Goal: Find specific page/section: Find specific page/section

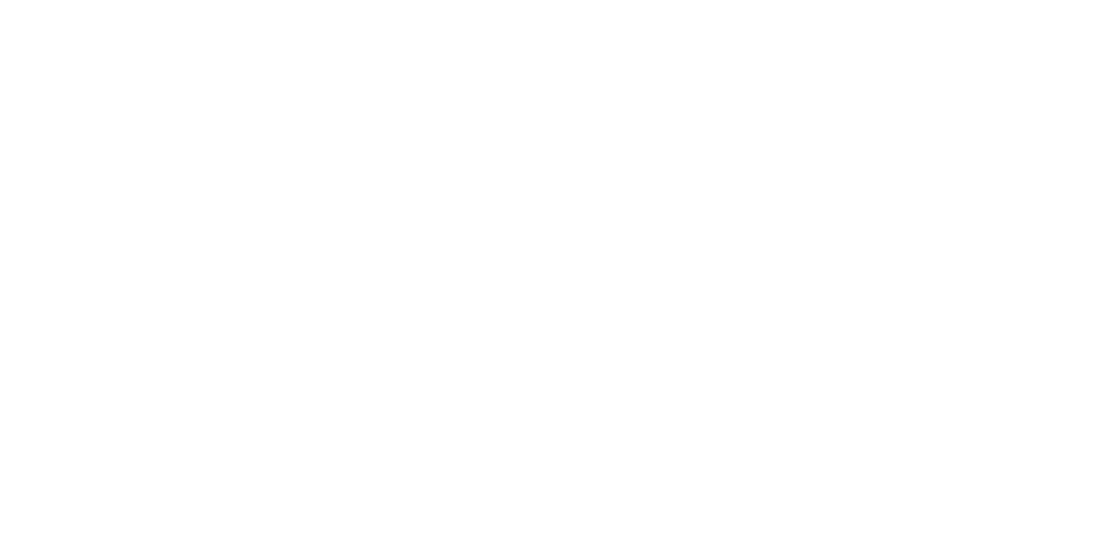
select select "*"
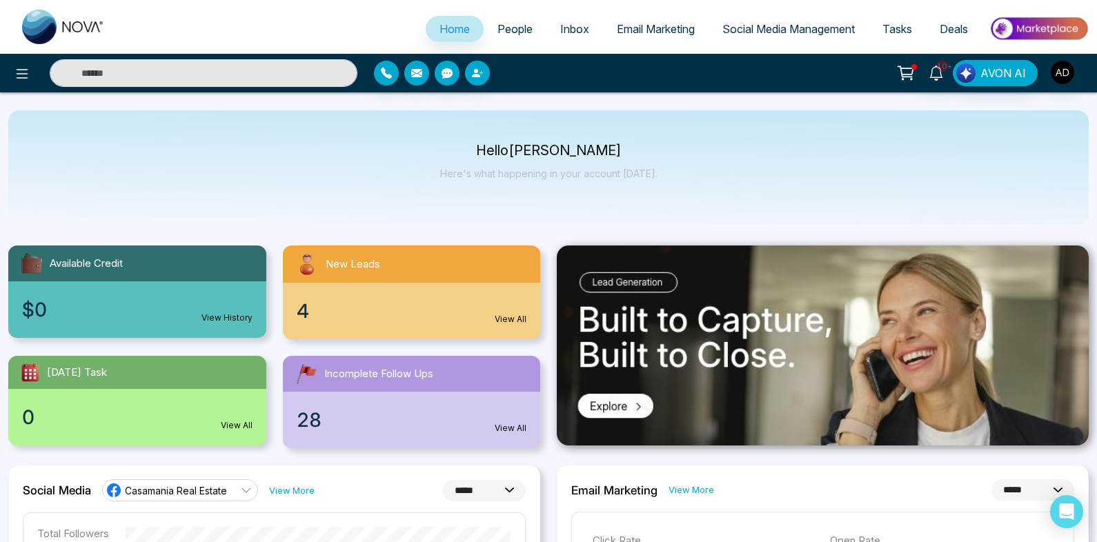
click at [502, 38] on link "People" at bounding box center [515, 29] width 63 height 26
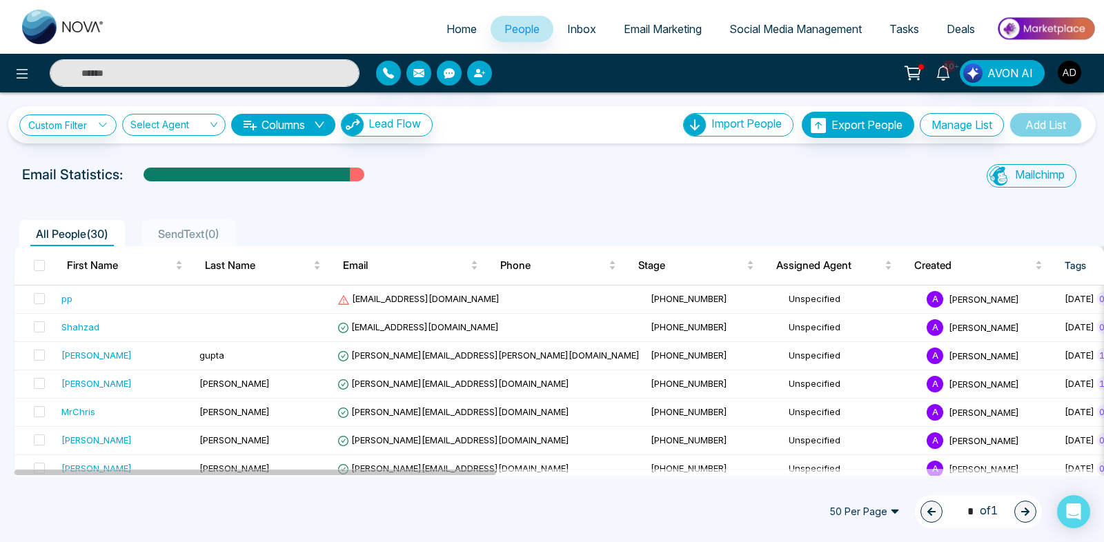
click at [286, 79] on input "text" at bounding box center [205, 73] width 310 height 28
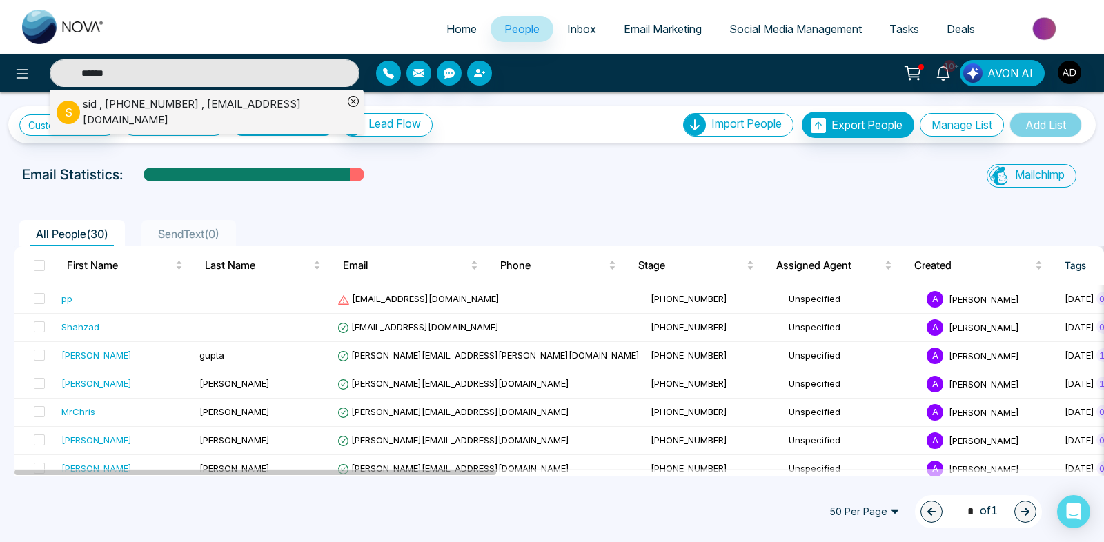
type input "******"
click at [260, 108] on div "sid , +14343434343 , siddharth@peregrine-it.com" at bounding box center [213, 112] width 260 height 31
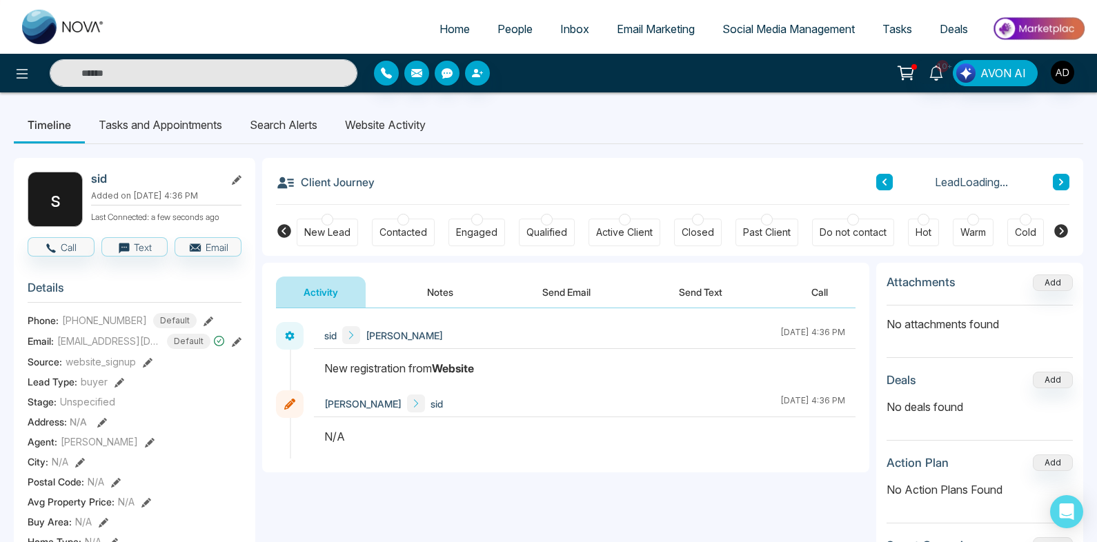
click at [406, 126] on li "Website Activity" at bounding box center [385, 124] width 108 height 37
